Goal: Transaction & Acquisition: Download file/media

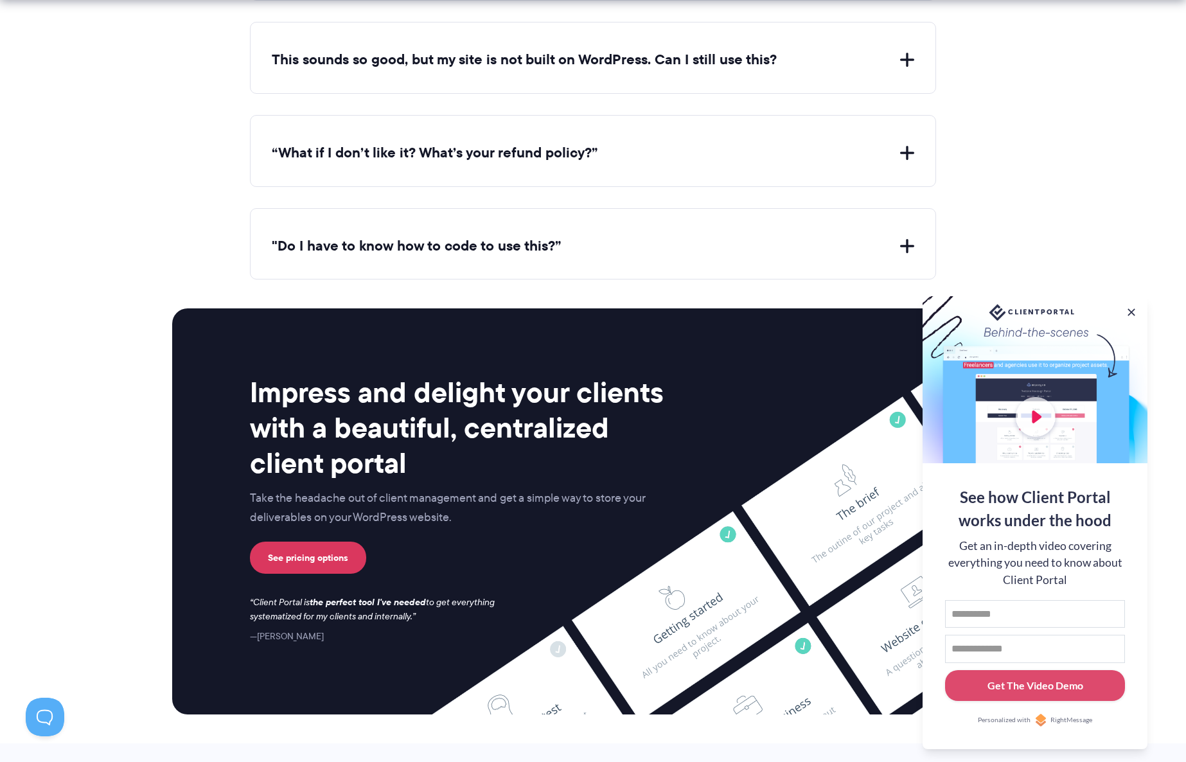
scroll to position [4938, 0]
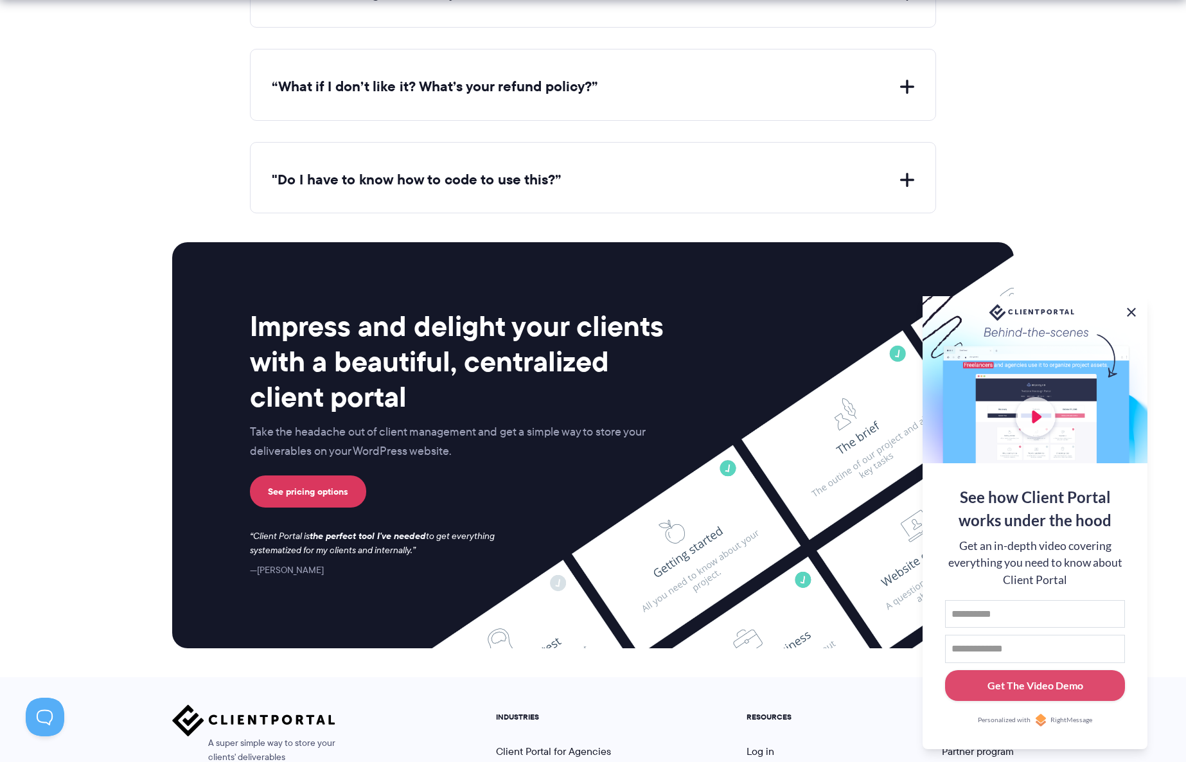
click at [1131, 310] on button at bounding box center [1131, 312] width 15 height 15
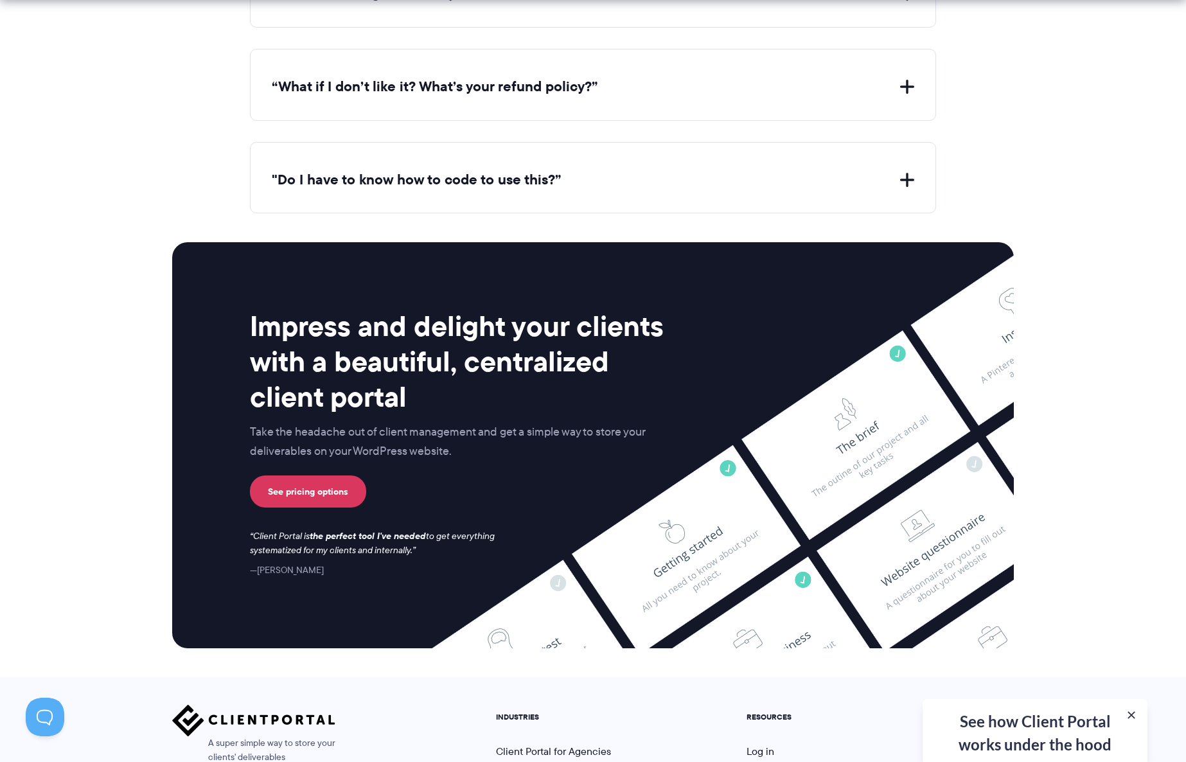
scroll to position [5143, 0]
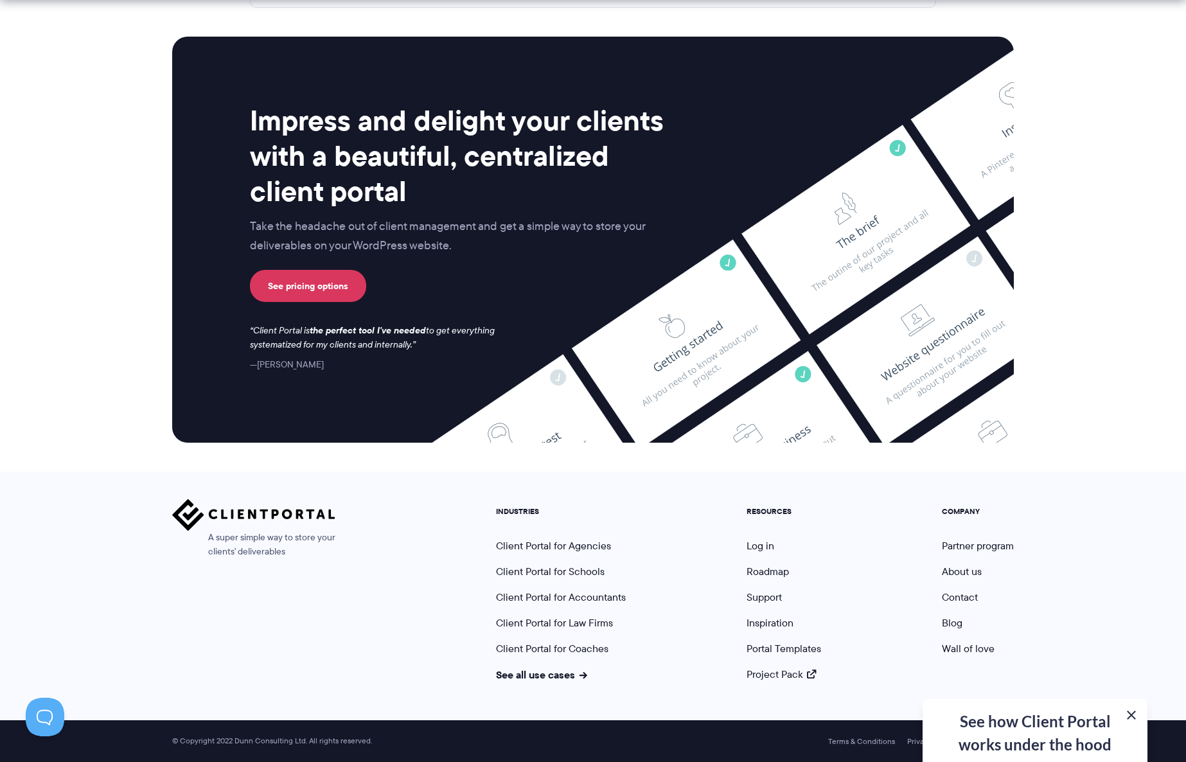
click at [1134, 715] on button at bounding box center [1131, 714] width 15 height 15
click at [754, 545] on link "Log in" at bounding box center [760, 545] width 28 height 15
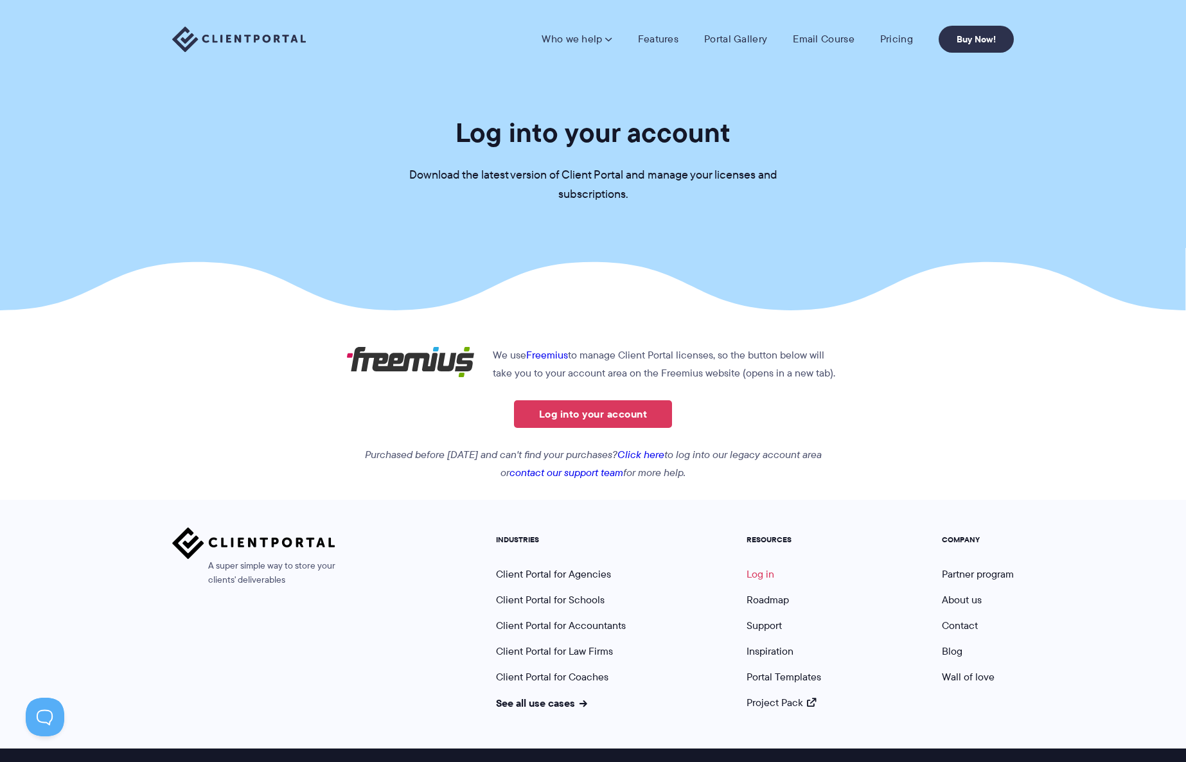
click at [766, 576] on link "Log in" at bounding box center [760, 574] width 28 height 15
click at [609, 409] on link "Log into your account" at bounding box center [593, 414] width 158 height 28
click at [664, 455] on link "Click here" at bounding box center [640, 454] width 47 height 15
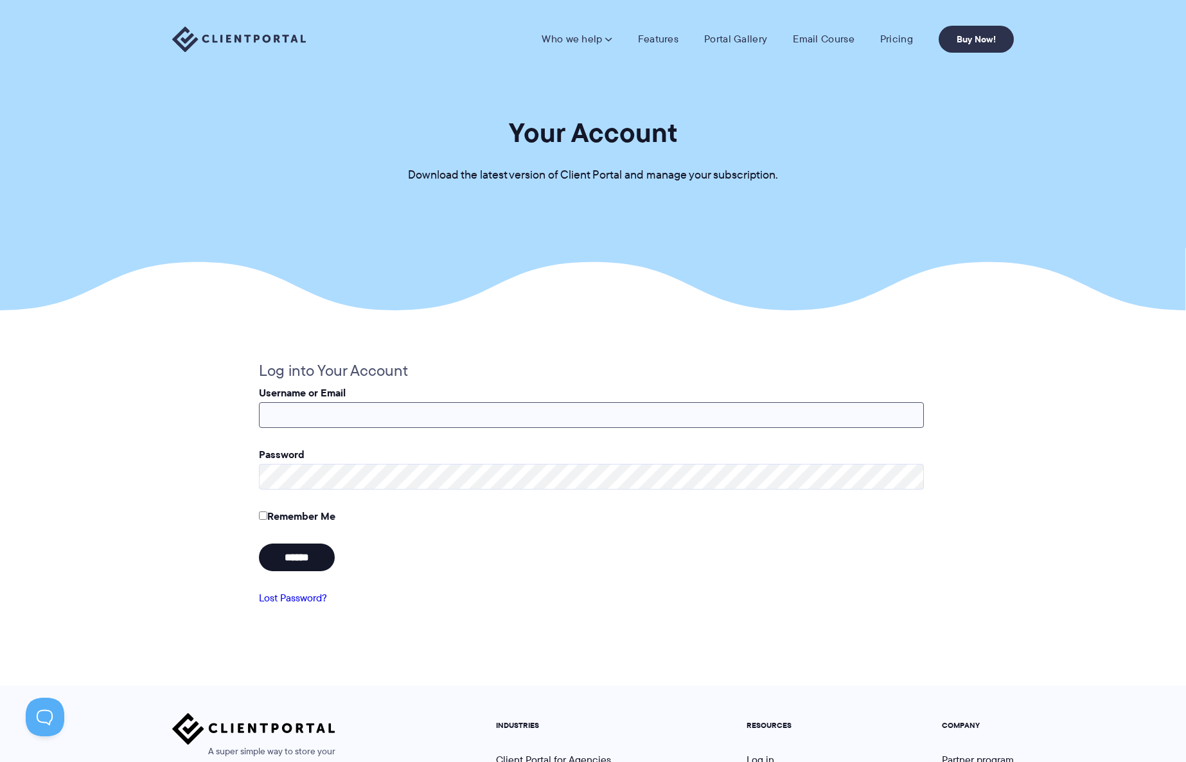
type input "**********"
click at [323, 565] on input "******" at bounding box center [297, 557] width 76 height 28
type input "**********"
click at [329, 561] on input "******" at bounding box center [297, 557] width 76 height 28
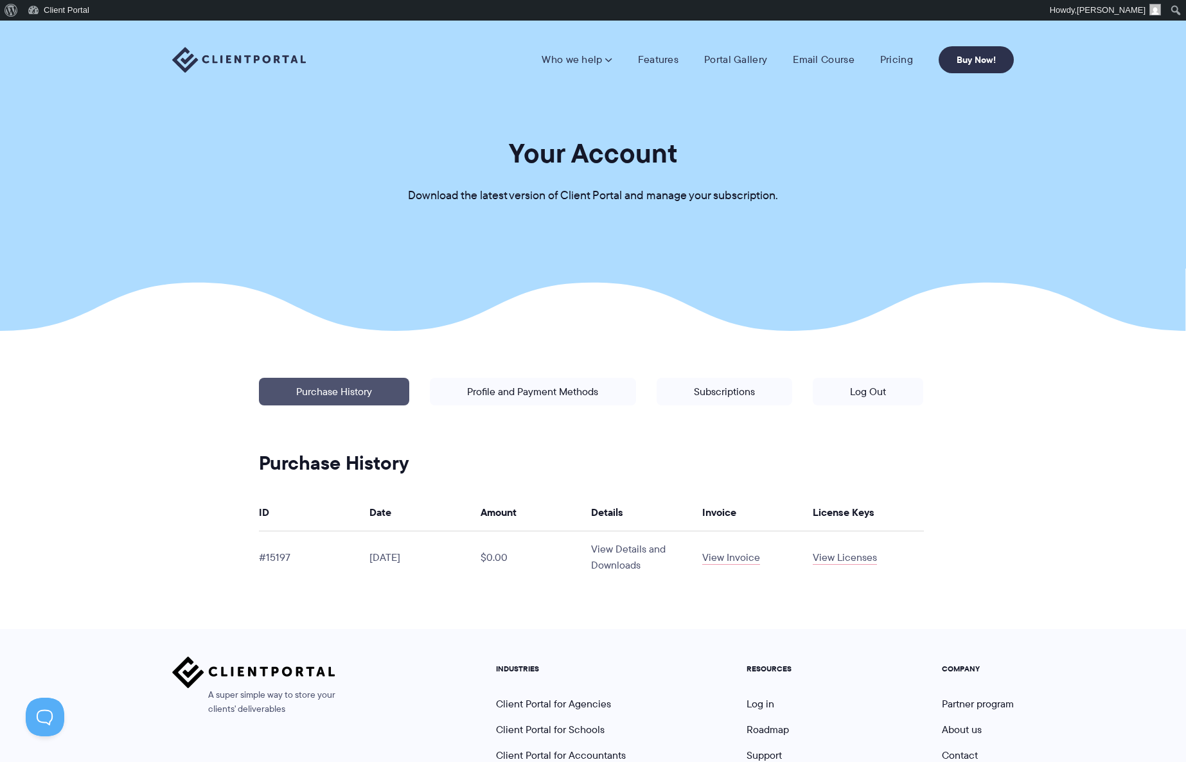
click at [615, 567] on link "View Details and Downloads" at bounding box center [628, 557] width 75 height 31
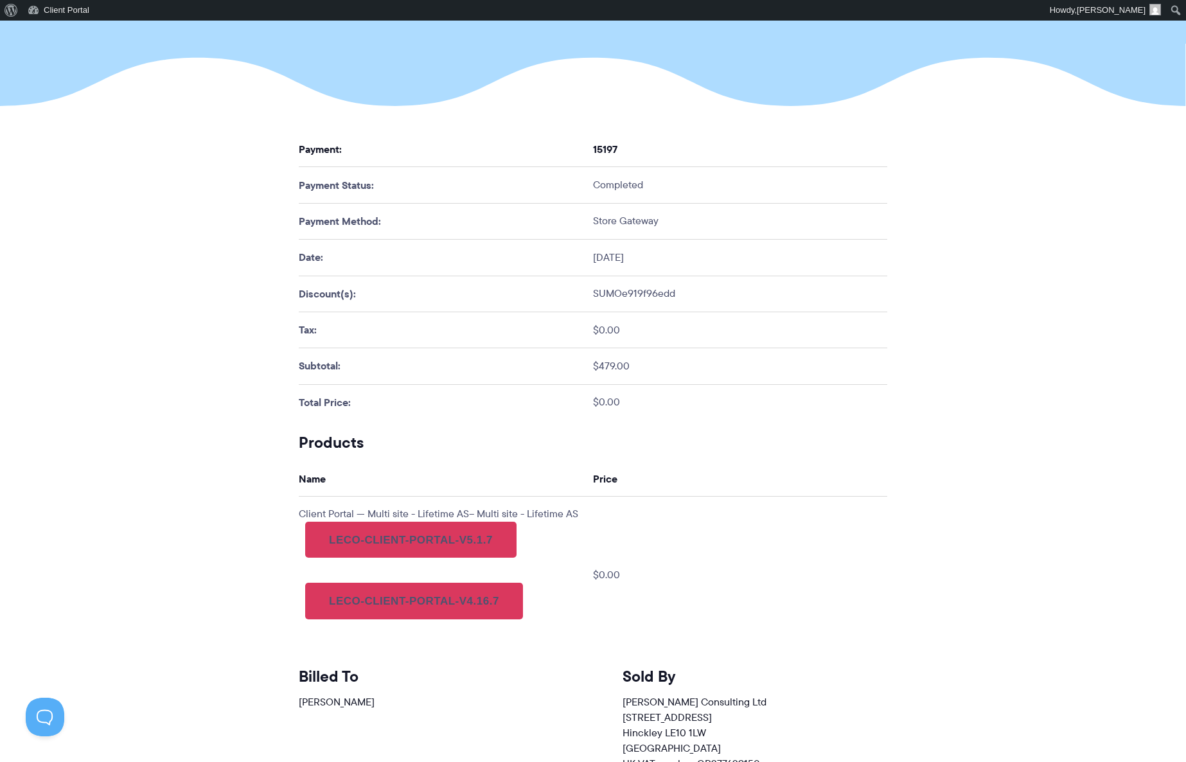
scroll to position [291, 0]
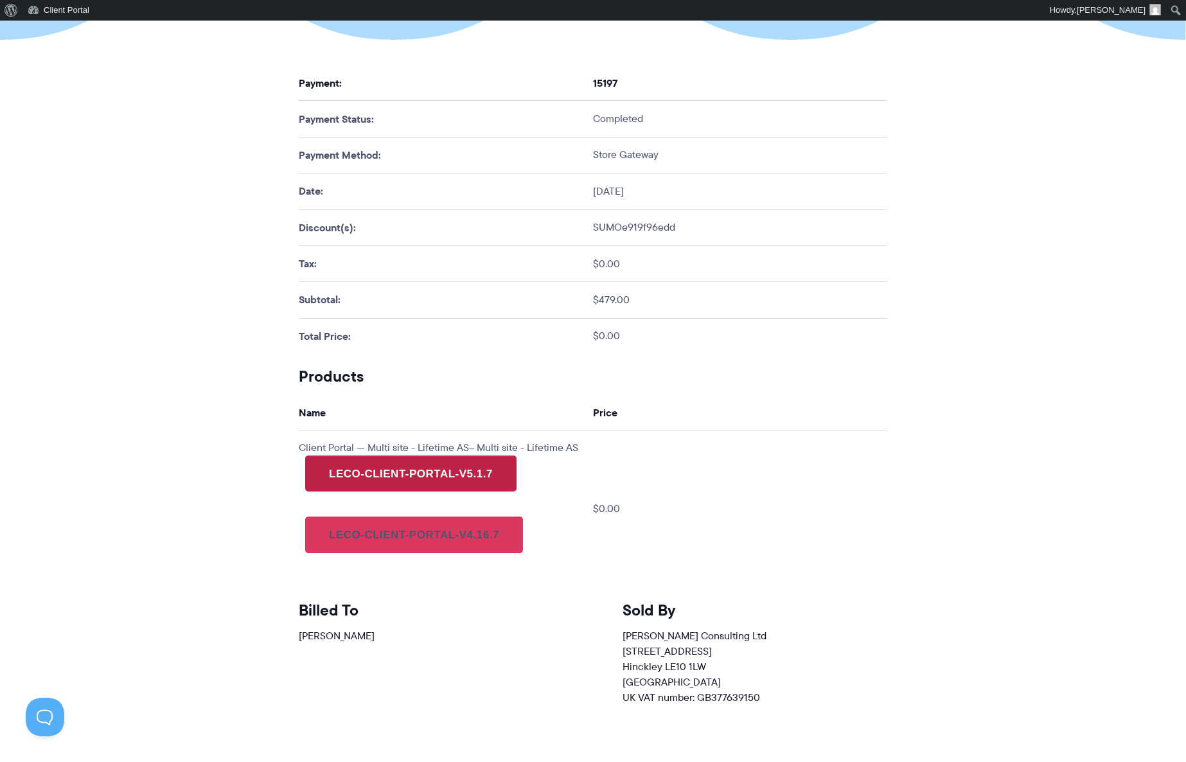
click at [431, 491] on link "leco-client-portal-v5.1.7" at bounding box center [410, 473] width 211 height 36
click at [1029, 348] on section "Congrats, you’re in Download Client Portal below and check your inbox for some …" at bounding box center [593, 617] width 1186 height 1154
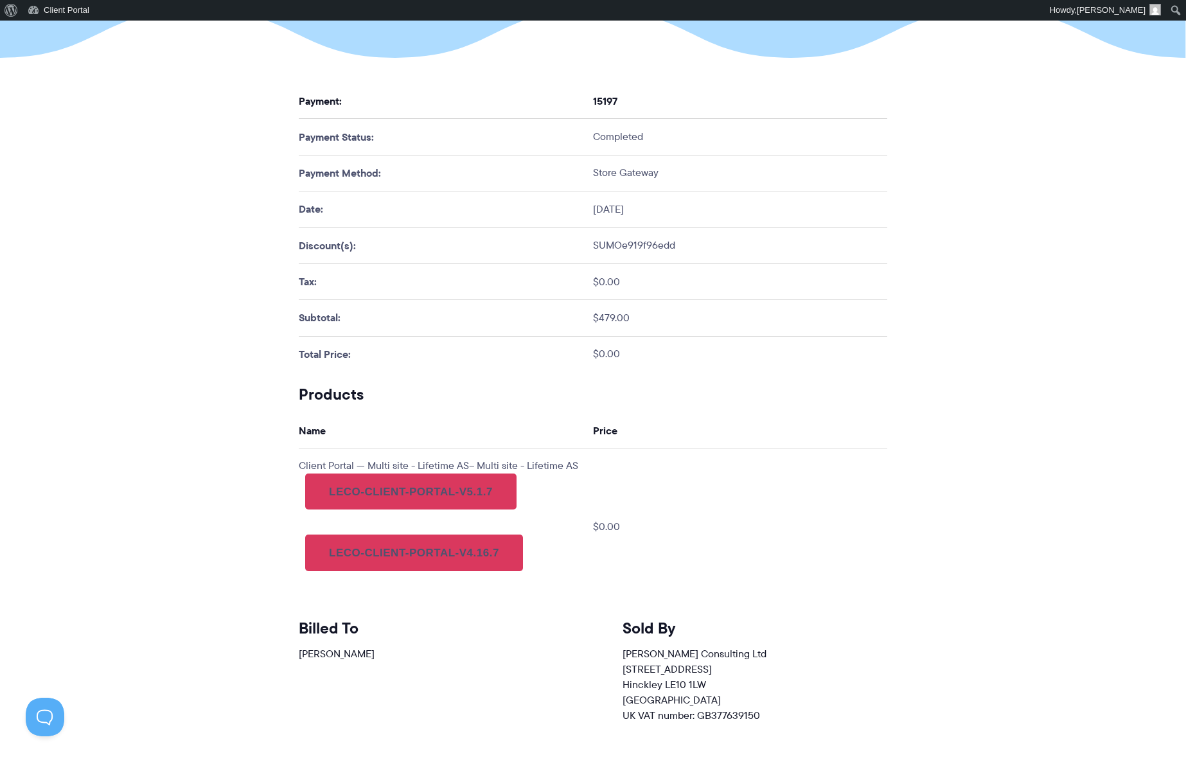
scroll to position [0, 0]
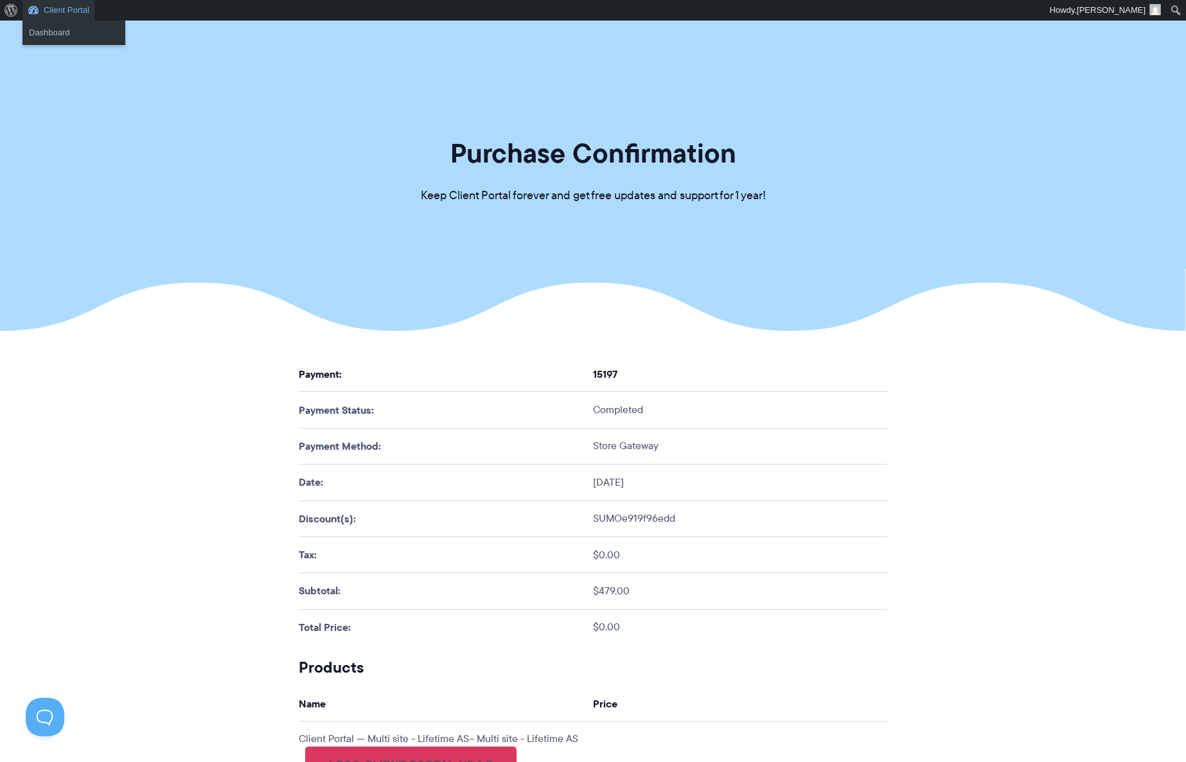
click at [58, 11] on link "Client Portal" at bounding box center [58, 10] width 72 height 21
click at [57, 33] on link "Dashboard" at bounding box center [73, 32] width 103 height 17
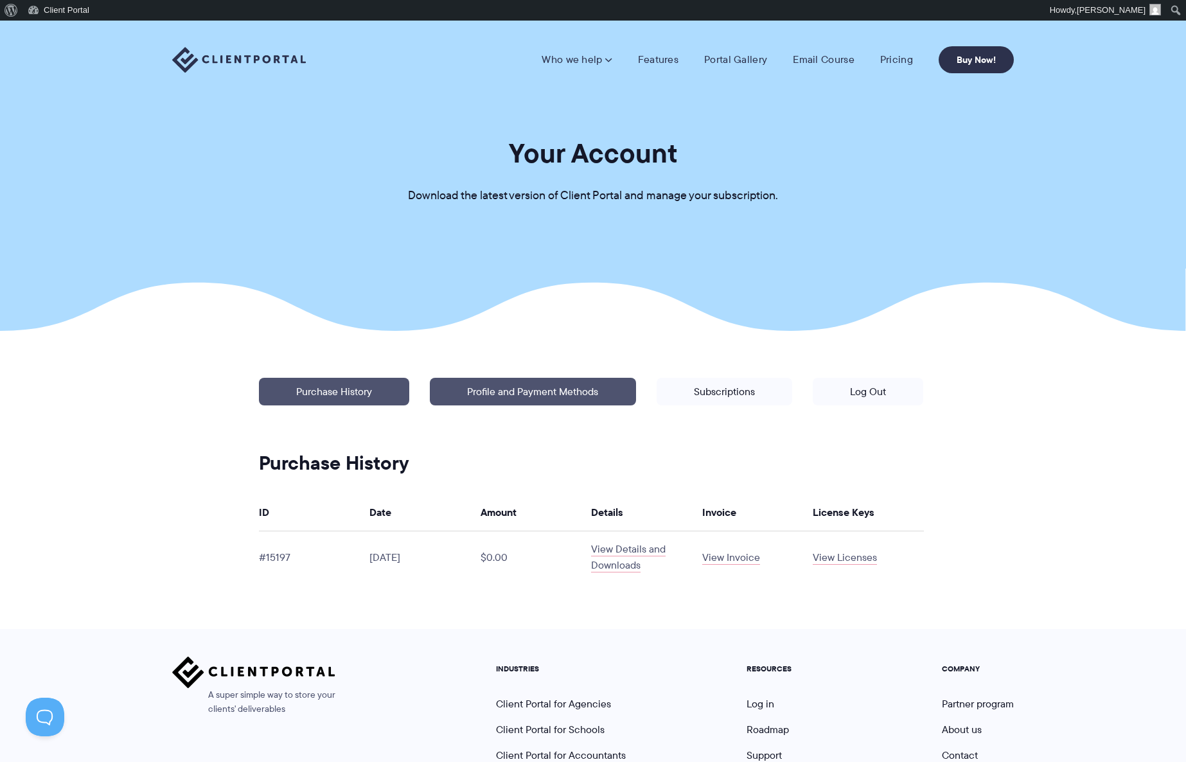
click at [531, 390] on link "Profile and Payment Methods" at bounding box center [533, 392] width 206 height 28
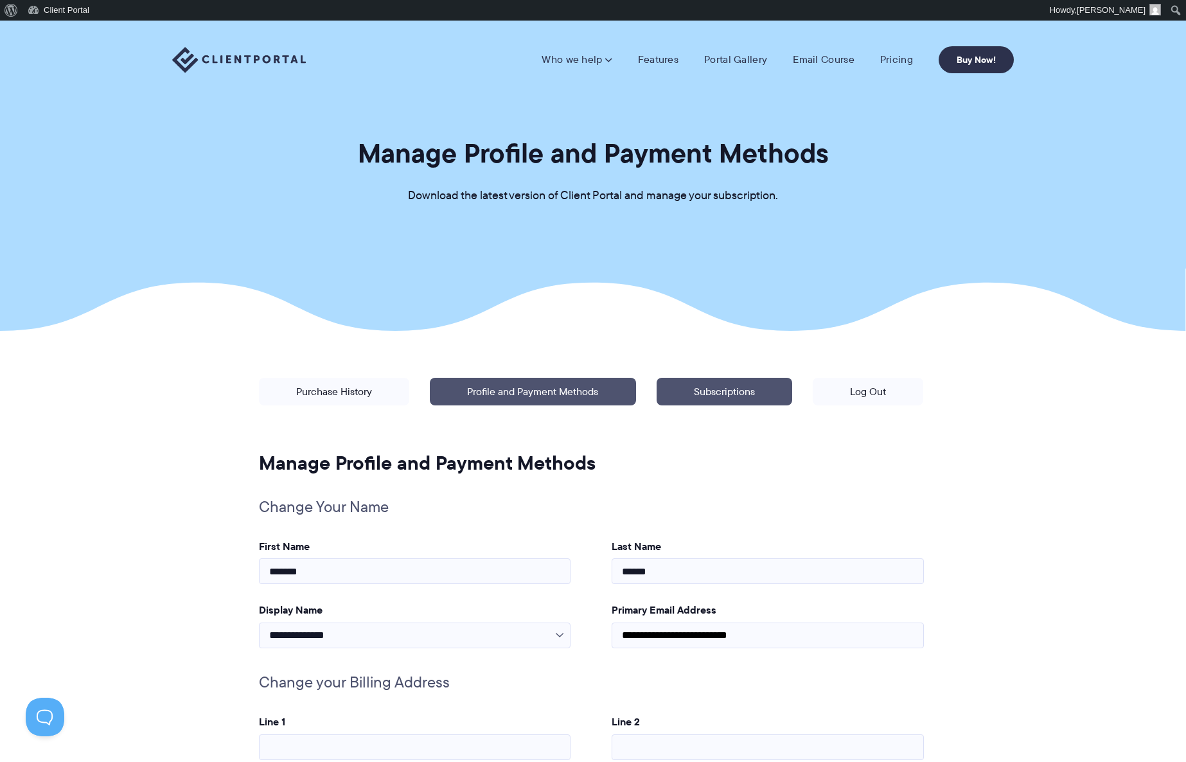
click at [726, 394] on link "Subscriptions" at bounding box center [725, 392] width 136 height 28
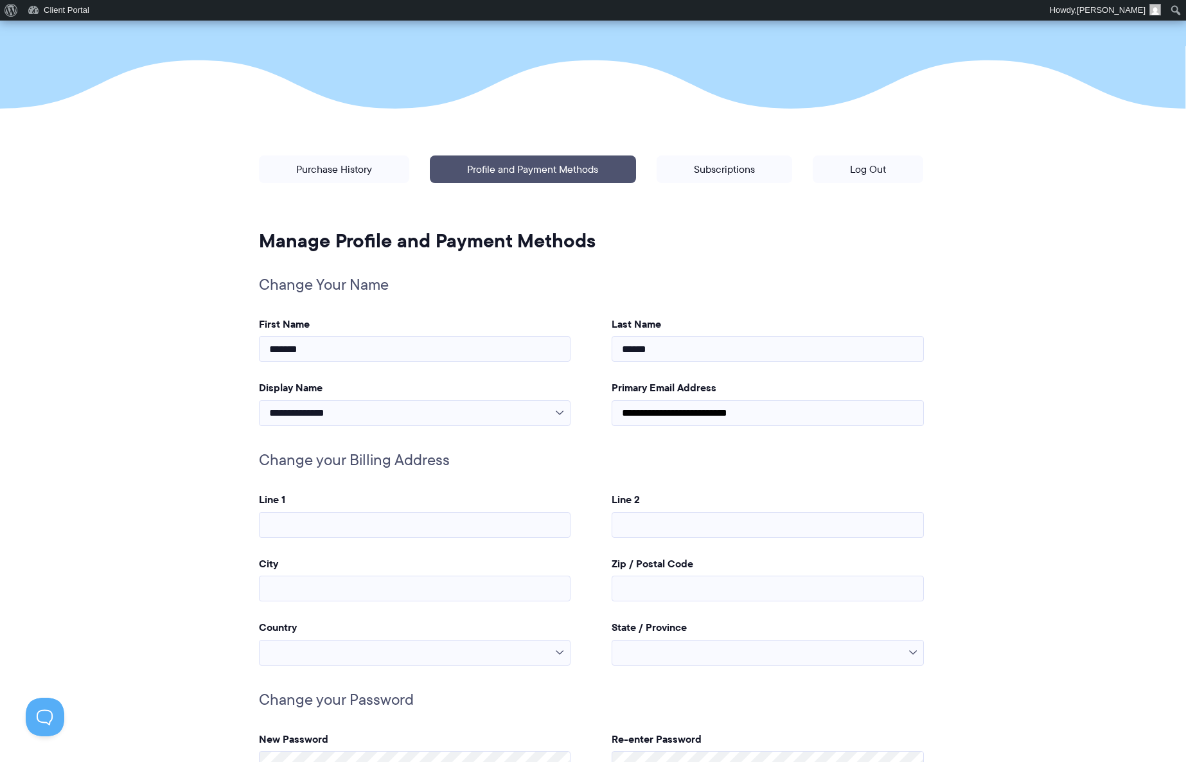
scroll to position [288, 0]
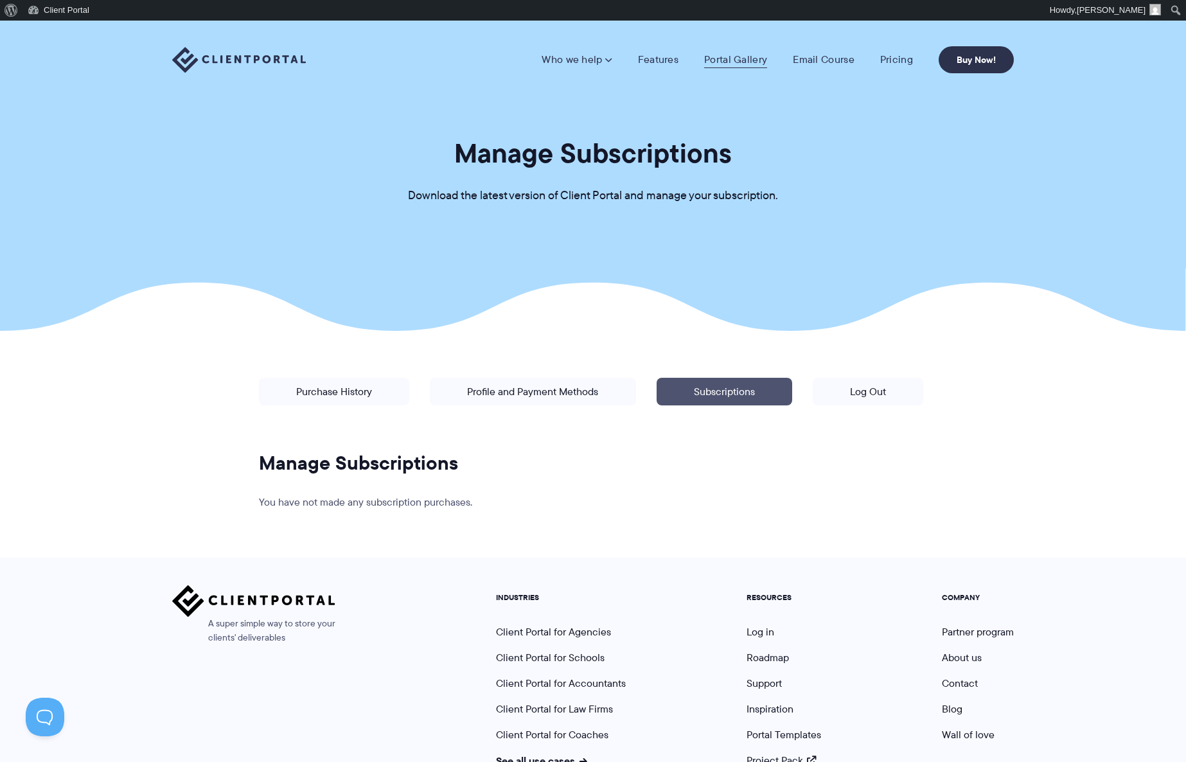
click at [723, 61] on link "Portal Gallery" at bounding box center [735, 59] width 63 height 13
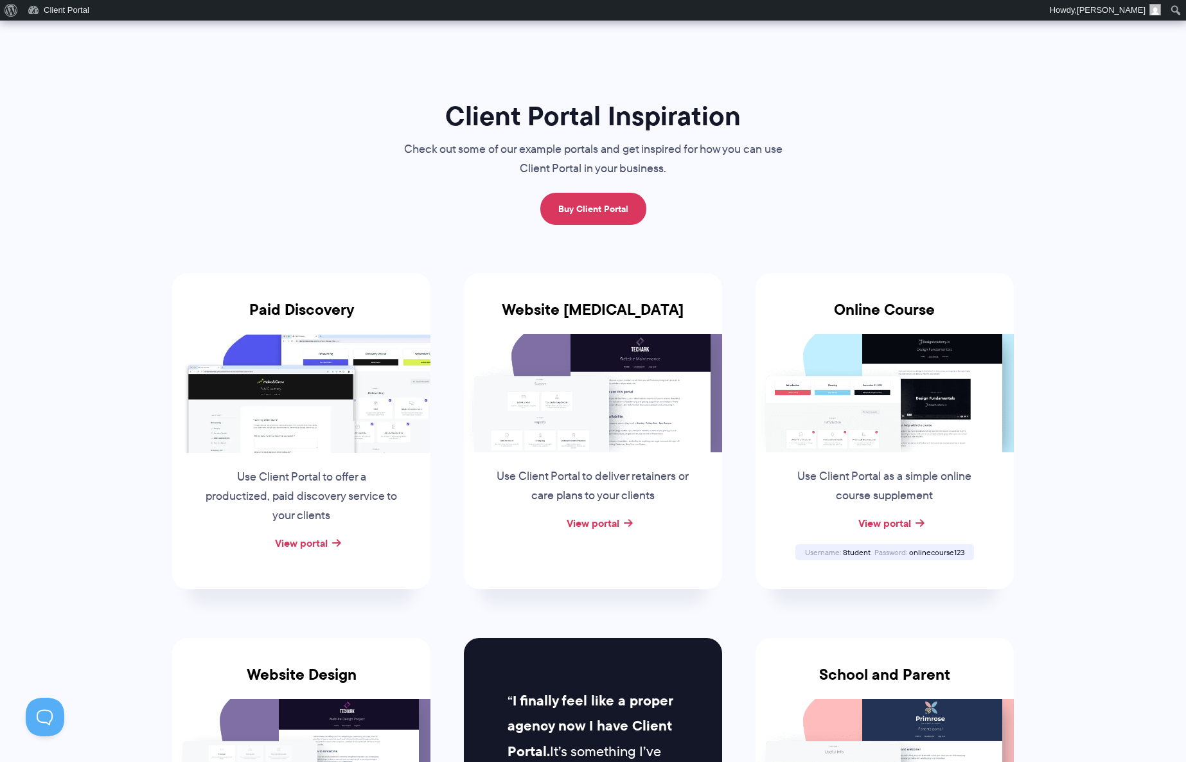
scroll to position [90, 0]
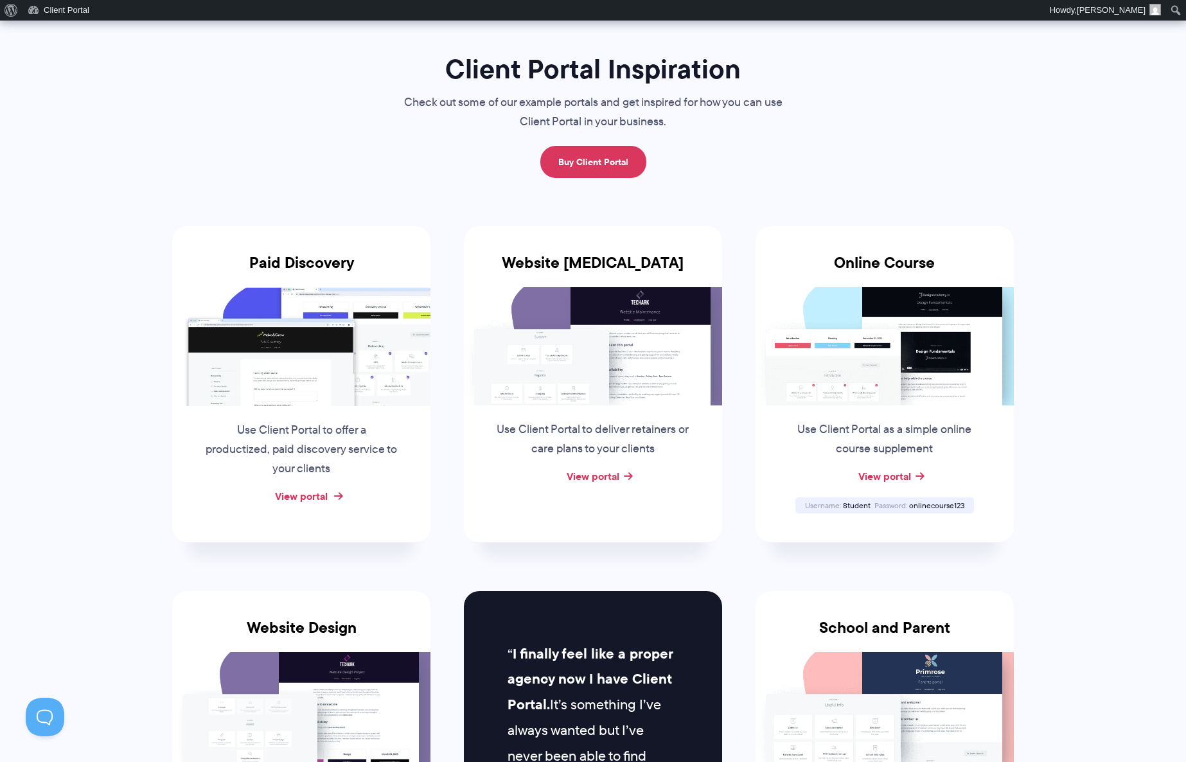
click at [312, 496] on link "View portal" at bounding box center [301, 495] width 53 height 15
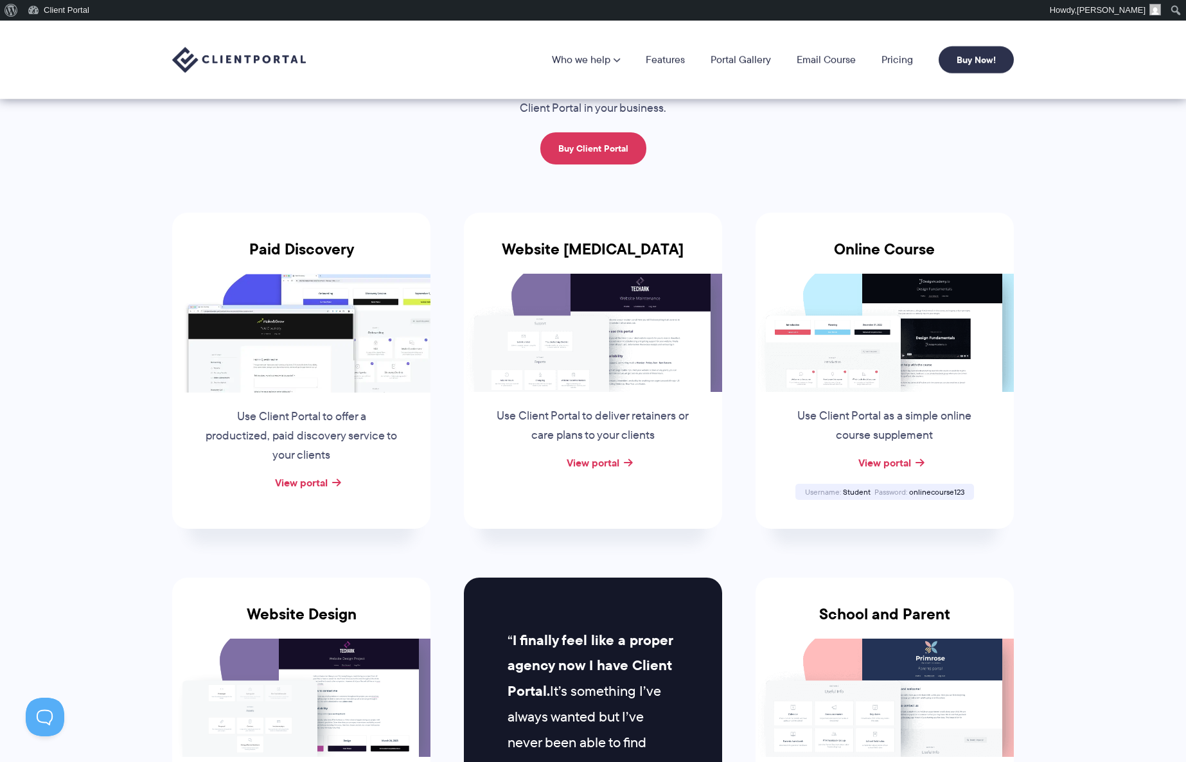
scroll to position [0, 0]
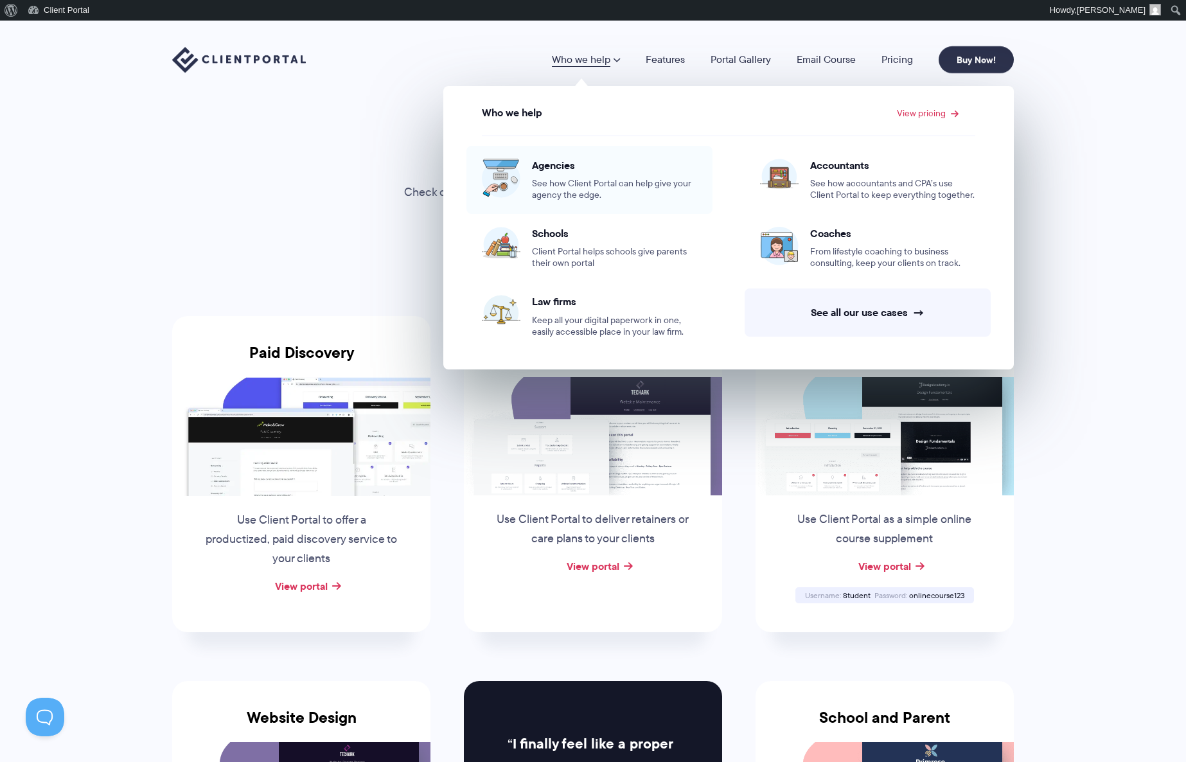
click at [576, 172] on div "Agencies See how Client Portal can help give your agency the edge." at bounding box center [614, 180] width 165 height 42
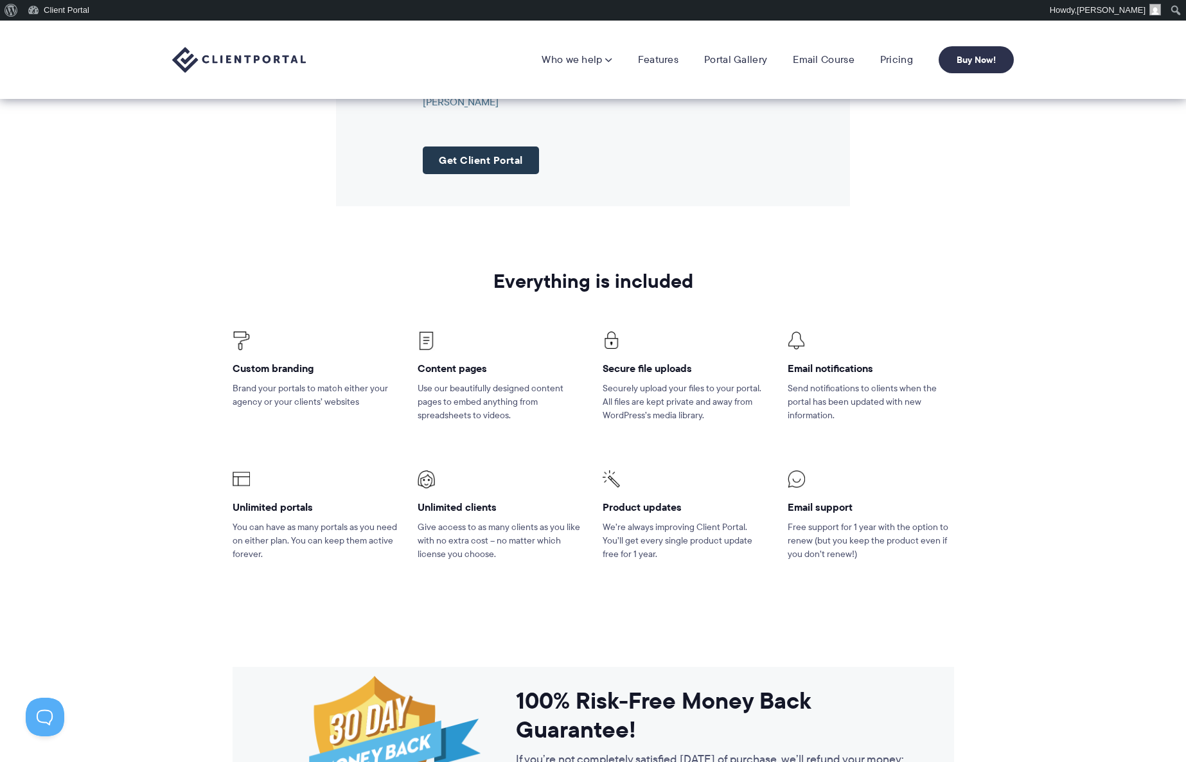
scroll to position [1634, 0]
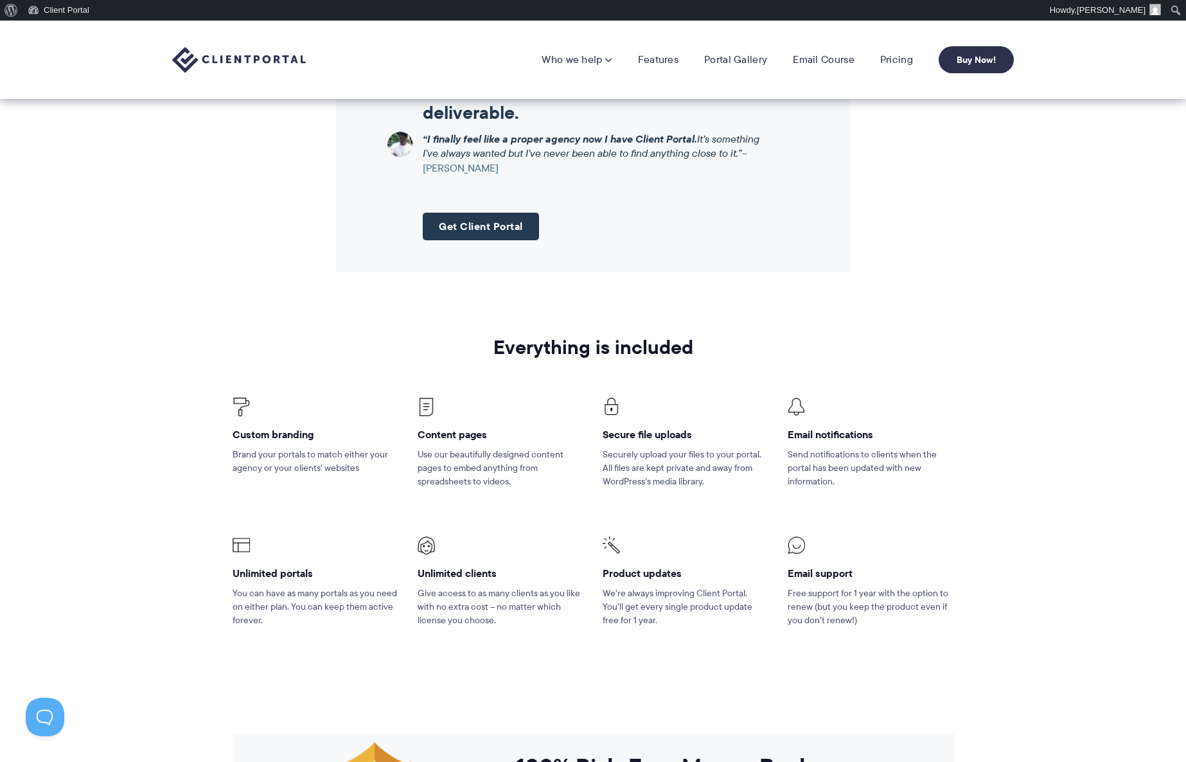
click at [215, 61] on img at bounding box center [239, 60] width 134 height 26
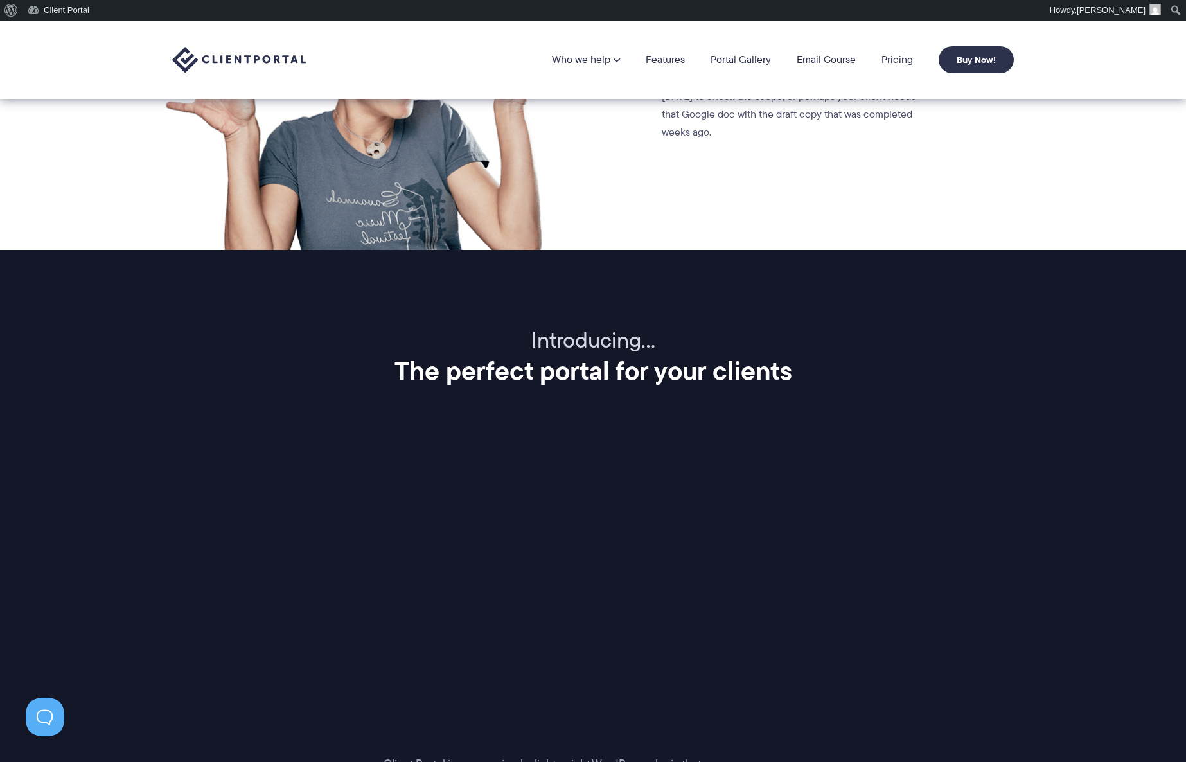
scroll to position [735, 0]
